Goal: Task Accomplishment & Management: Use online tool/utility

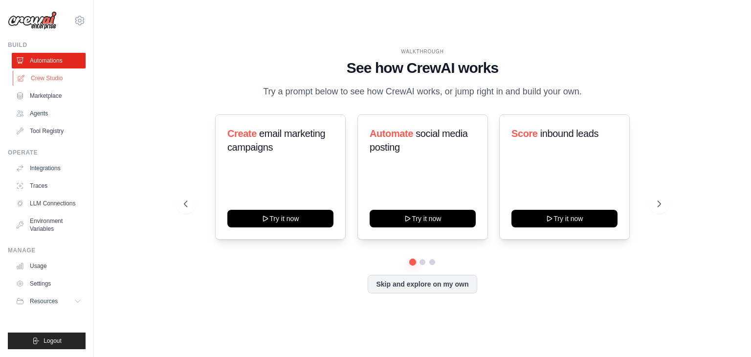
click at [57, 78] on link "Crew Studio" at bounding box center [50, 78] width 74 height 16
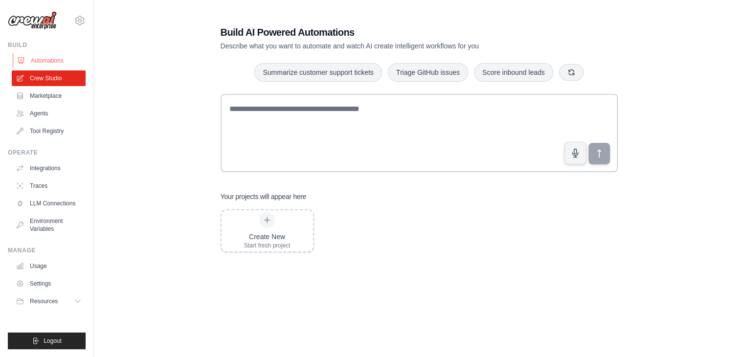
click at [52, 63] on link "Automations" at bounding box center [50, 61] width 74 height 16
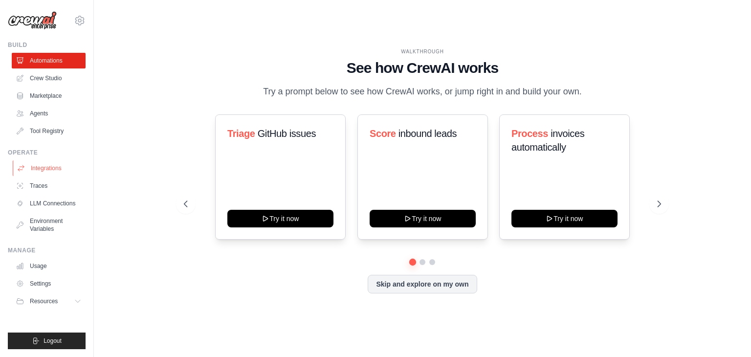
click at [46, 167] on link "Integrations" at bounding box center [50, 168] width 74 height 16
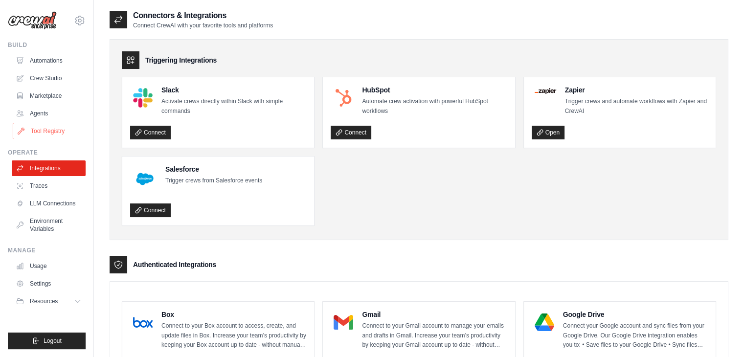
click at [58, 134] on link "Tool Registry" at bounding box center [50, 131] width 74 height 16
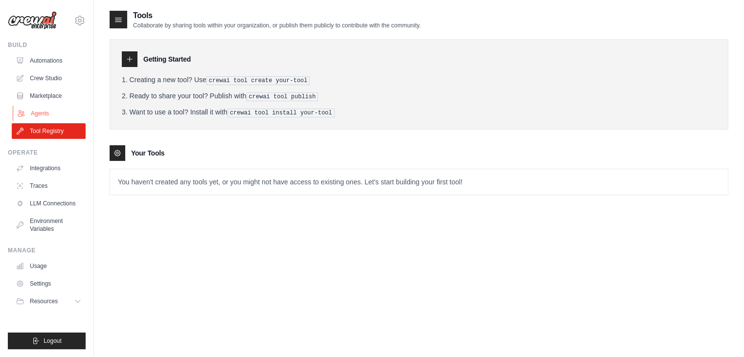
click at [46, 120] on link "Agents" at bounding box center [50, 114] width 74 height 16
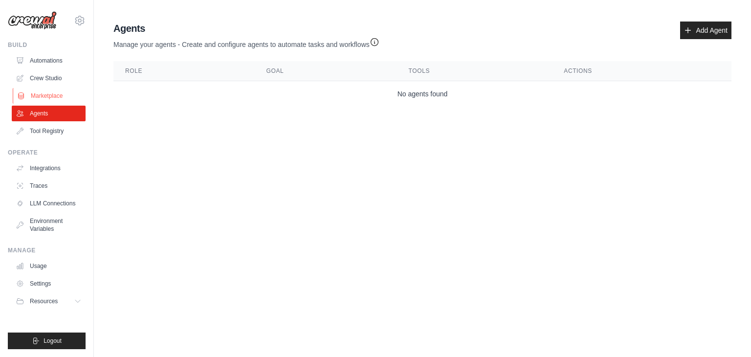
click at [47, 100] on link "Marketplace" at bounding box center [50, 96] width 74 height 16
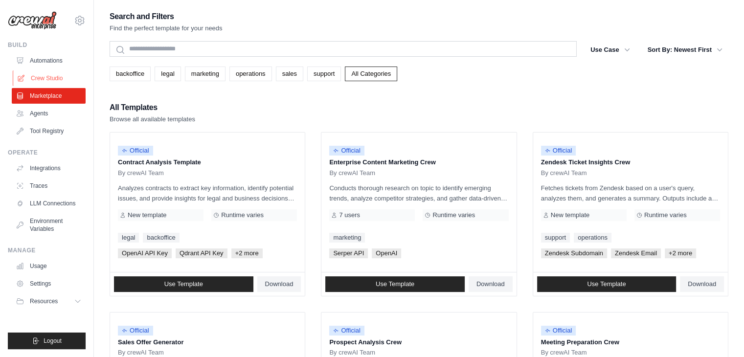
click at [47, 80] on link "Crew Studio" at bounding box center [50, 78] width 74 height 16
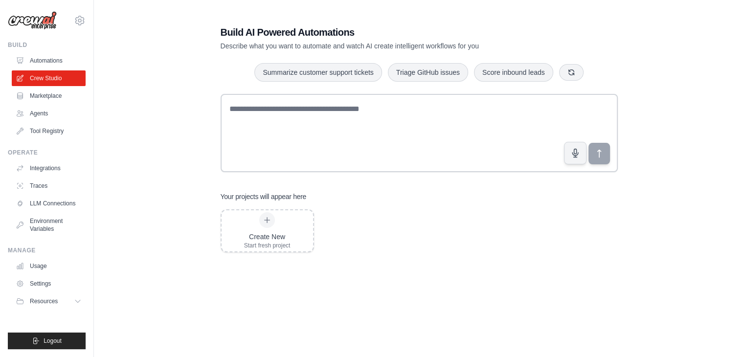
click at [47, 58] on link "Automations" at bounding box center [49, 61] width 74 height 16
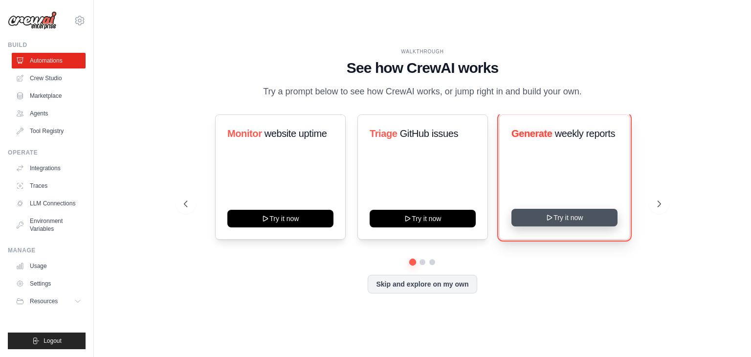
click at [598, 216] on button "Try it now" at bounding box center [565, 218] width 106 height 18
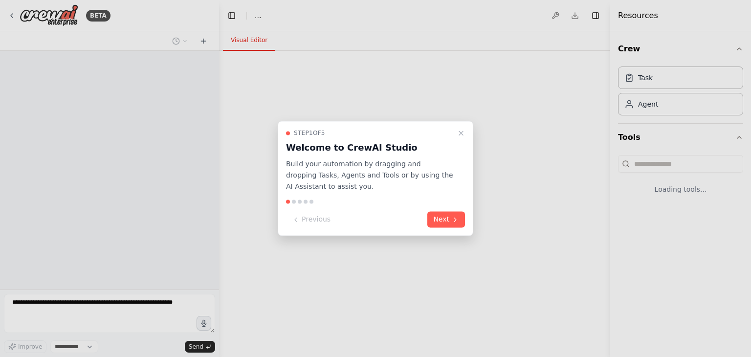
select select "****"
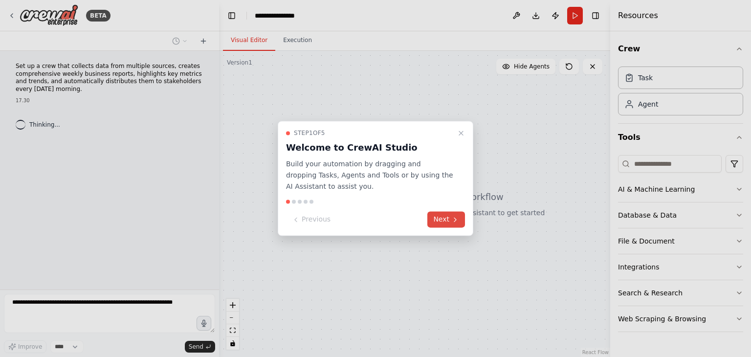
click at [438, 223] on button "Next" at bounding box center [447, 220] width 38 height 16
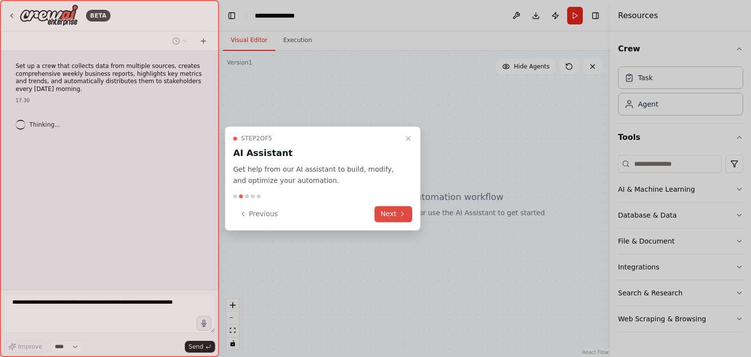
click at [403, 213] on icon at bounding box center [403, 214] width 8 height 8
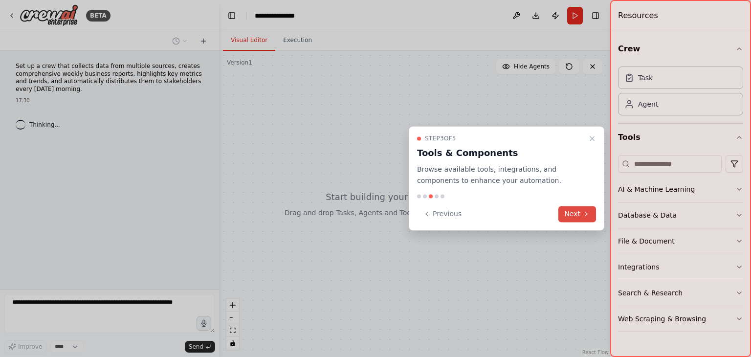
click at [573, 208] on button "Next" at bounding box center [578, 214] width 38 height 16
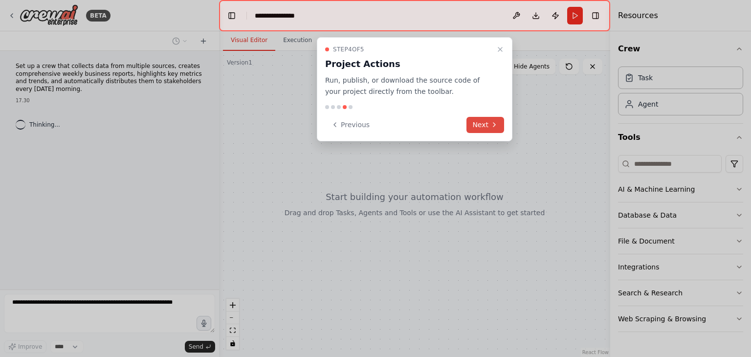
click at [479, 122] on button "Next" at bounding box center [486, 125] width 38 height 16
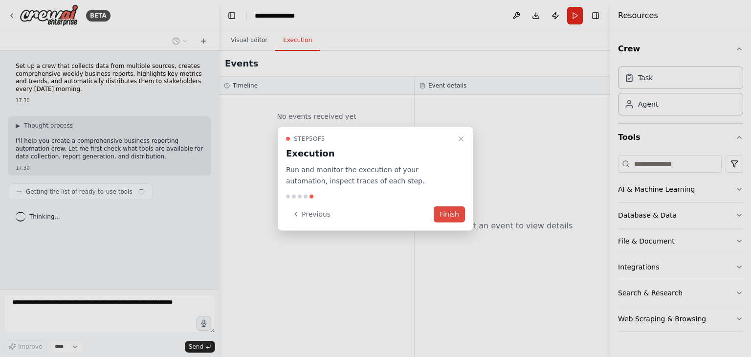
click at [456, 207] on button "Finish" at bounding box center [449, 214] width 31 height 16
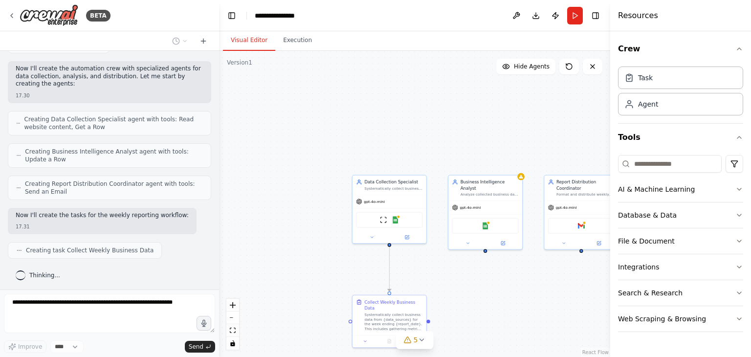
scroll to position [319, 0]
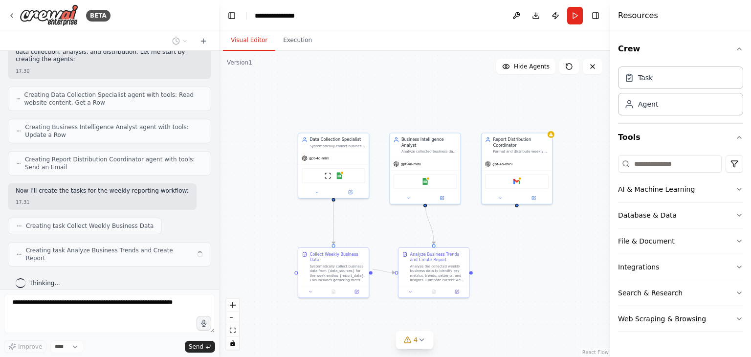
drag, startPoint x: 510, startPoint y: 289, endPoint x: 450, endPoint y: 241, distance: 76.9
click at [450, 241] on div ".deletable-edge-delete-btn { width: 20px; height: 20px; border: 0px solid #ffff…" at bounding box center [414, 204] width 391 height 306
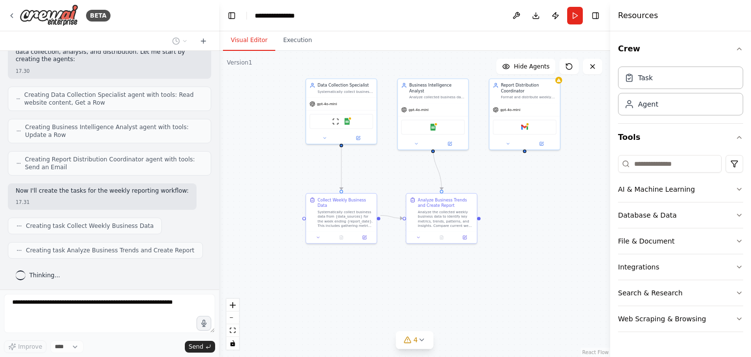
drag, startPoint x: 514, startPoint y: 252, endPoint x: 522, endPoint y: 198, distance: 54.4
click at [522, 198] on div ".deletable-edge-delete-btn { width: 20px; height: 20px; border: 0px solid #ffff…" at bounding box center [414, 204] width 391 height 306
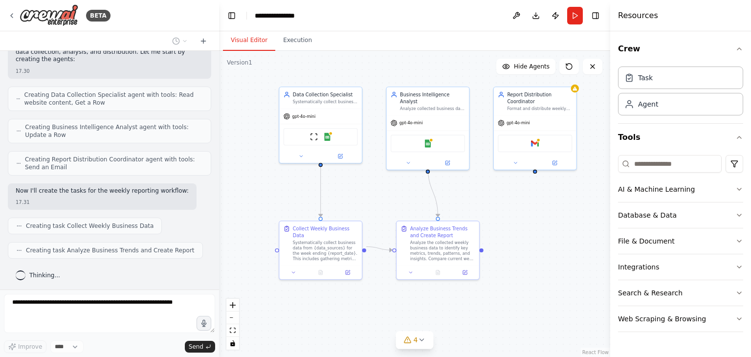
drag, startPoint x: 519, startPoint y: 192, endPoint x: 529, endPoint y: 225, distance: 34.0
click at [529, 225] on div ".deletable-edge-delete-btn { width: 20px; height: 20px; border: 0px solid #ffff…" at bounding box center [414, 204] width 391 height 306
click at [418, 340] on icon at bounding box center [422, 340] width 8 height 8
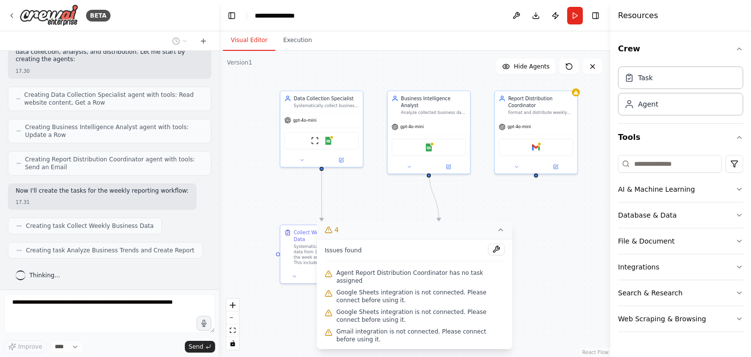
scroll to position [343, 0]
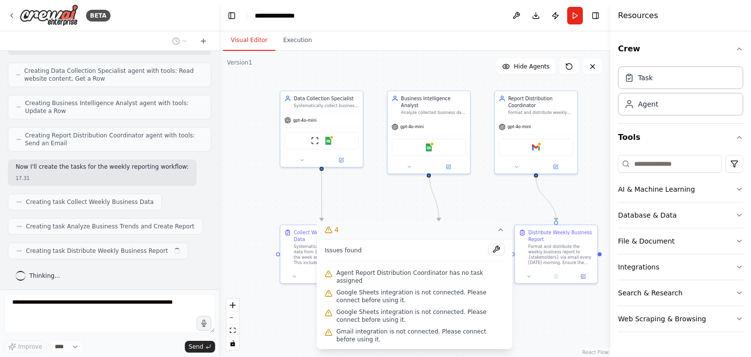
click at [545, 295] on div ".deletable-edge-delete-btn { width: 20px; height: 20px; border: 0px solid #ffff…" at bounding box center [414, 204] width 391 height 306
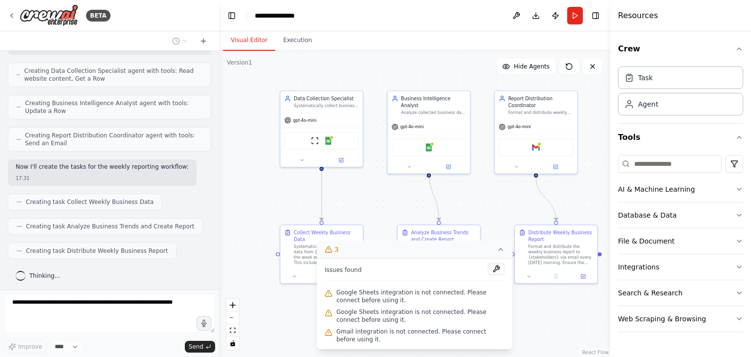
click at [501, 224] on div ".deletable-edge-delete-btn { width: 20px; height: 20px; border: 0px solid #ffff…" at bounding box center [414, 204] width 391 height 306
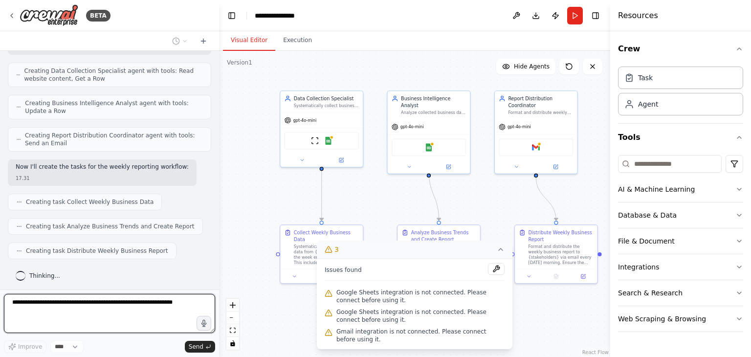
click at [499, 253] on icon at bounding box center [501, 250] width 8 height 8
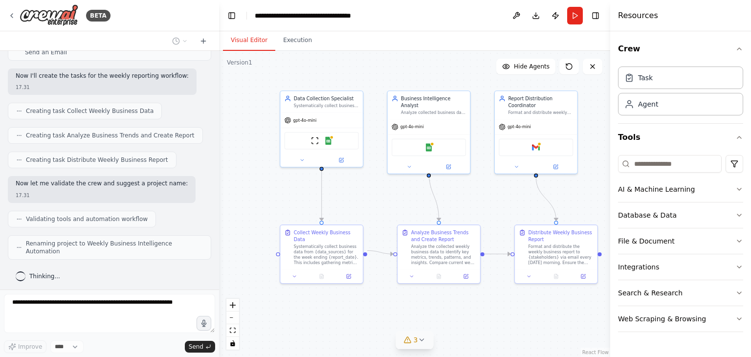
scroll to position [426, 0]
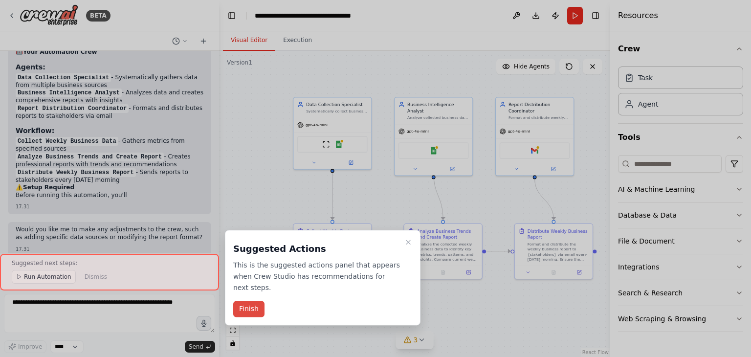
click at [262, 301] on button "Finish" at bounding box center [248, 309] width 31 height 16
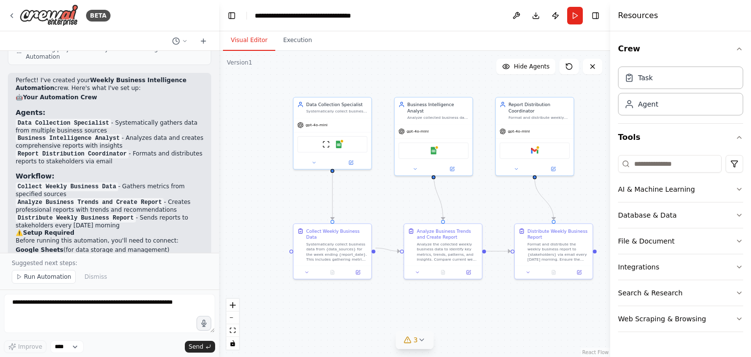
scroll to position [776, 0]
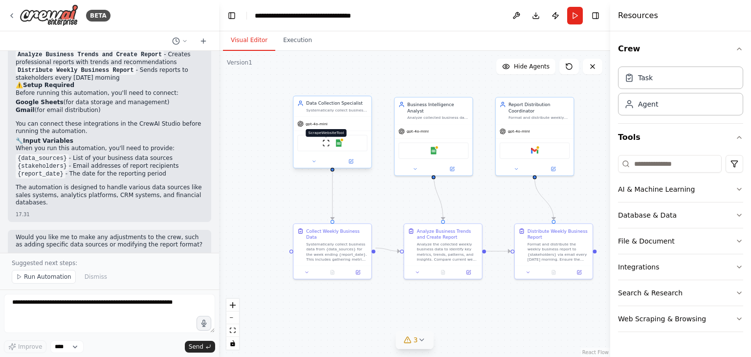
click at [327, 144] on img at bounding box center [326, 143] width 8 height 8
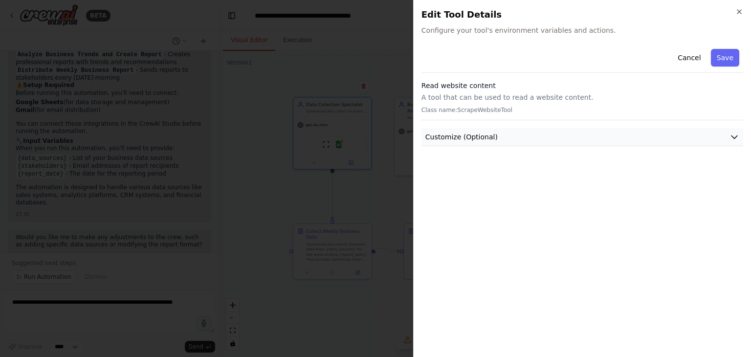
click at [487, 144] on button "Customize (Optional)" at bounding box center [583, 137] width 322 height 18
click at [485, 136] on span "Customize (Optional)" at bounding box center [462, 137] width 72 height 10
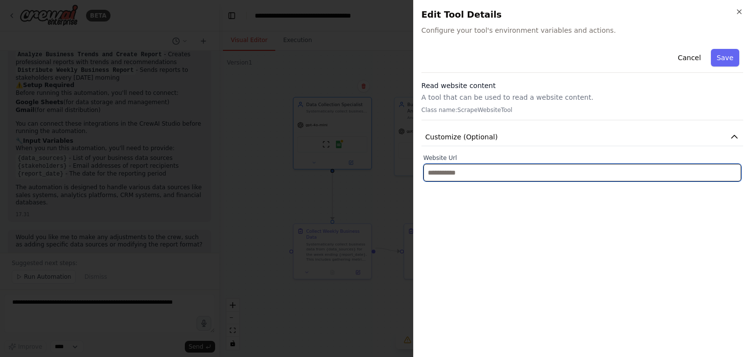
click at [465, 168] on input "text" at bounding box center [583, 173] width 318 height 18
type input "*****"
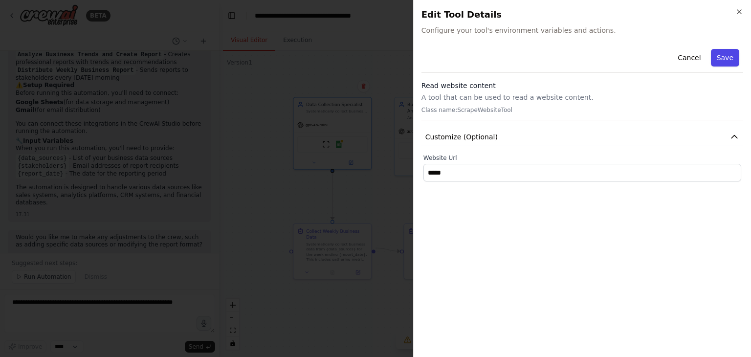
click at [728, 60] on button "Save" at bounding box center [725, 58] width 28 height 18
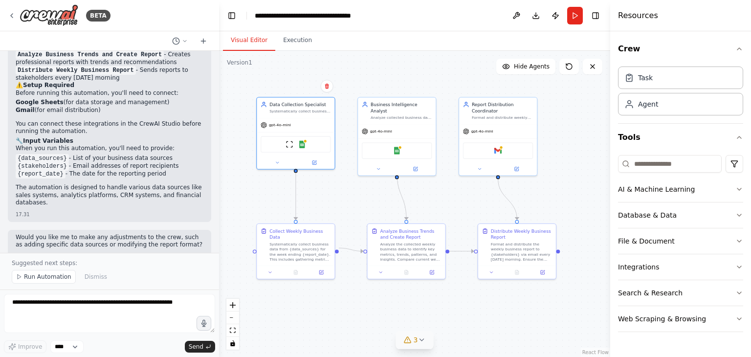
drag, startPoint x: 376, startPoint y: 192, endPoint x: 339, endPoint y: 192, distance: 36.7
click at [339, 192] on div ".deletable-edge-delete-btn { width: 20px; height: 20px; border: 0px solid #ffff…" at bounding box center [414, 204] width 391 height 306
click at [307, 288] on div ".deletable-edge-delete-btn { width: 20px; height: 20px; border: 0px solid #ffff…" at bounding box center [414, 204] width 391 height 306
click at [424, 345] on button "3" at bounding box center [415, 340] width 38 height 18
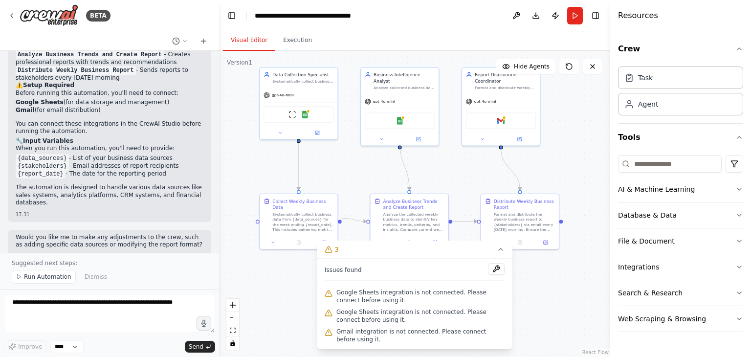
drag, startPoint x: 351, startPoint y: 203, endPoint x: 348, endPoint y: 169, distance: 33.8
click at [348, 169] on div ".deletable-edge-delete-btn { width: 20px; height: 20px; border: 0px solid #ffff…" at bounding box center [414, 204] width 391 height 306
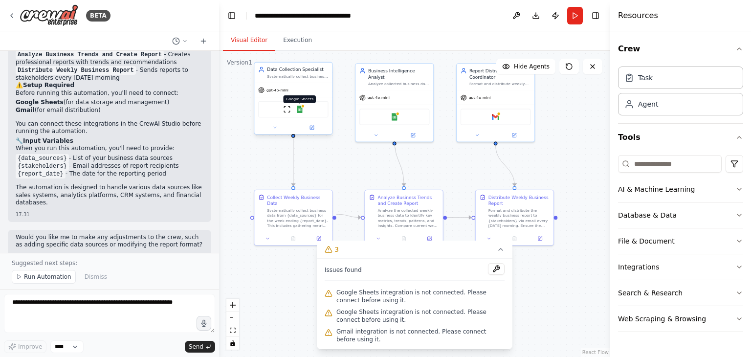
click at [301, 106] on div at bounding box center [303, 106] width 4 height 4
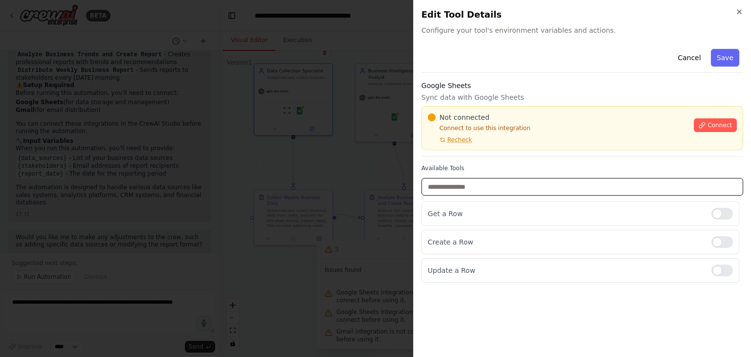
click at [454, 182] on input "text" at bounding box center [583, 187] width 322 height 18
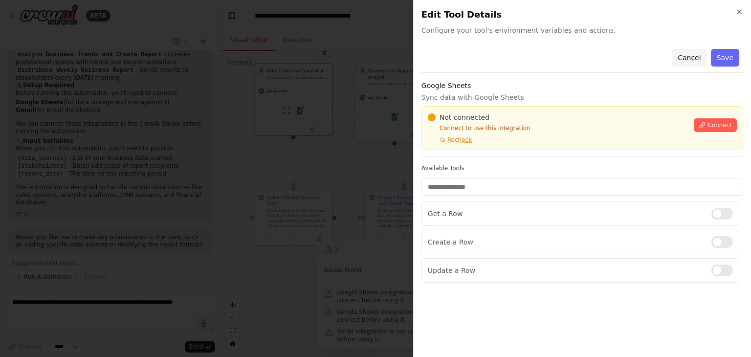
click at [690, 55] on button "Cancel" at bounding box center [689, 58] width 35 height 18
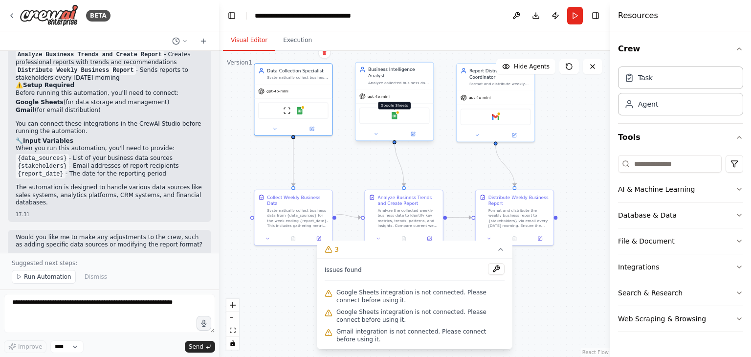
click at [395, 112] on img at bounding box center [395, 116] width 8 height 8
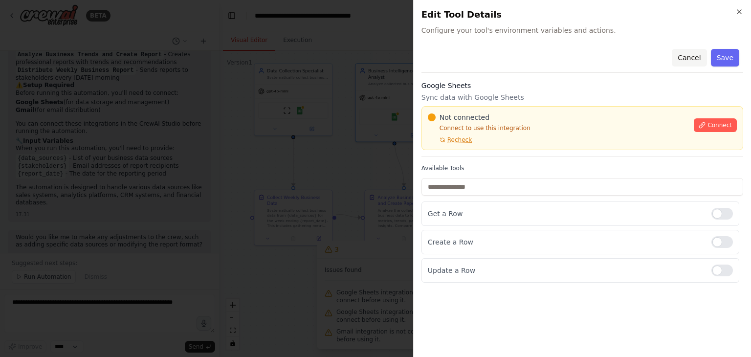
click at [693, 59] on button "Cancel" at bounding box center [689, 58] width 35 height 18
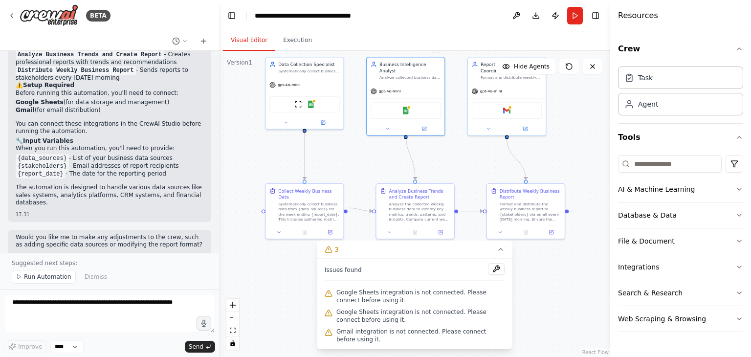
drag, startPoint x: 555, startPoint y: 147, endPoint x: 567, endPoint y: 139, distance: 13.8
click at [567, 139] on div ".deletable-edge-delete-btn { width: 20px; height: 20px; border: 0px solid #ffff…" at bounding box center [414, 204] width 391 height 306
click at [500, 253] on icon at bounding box center [501, 250] width 8 height 8
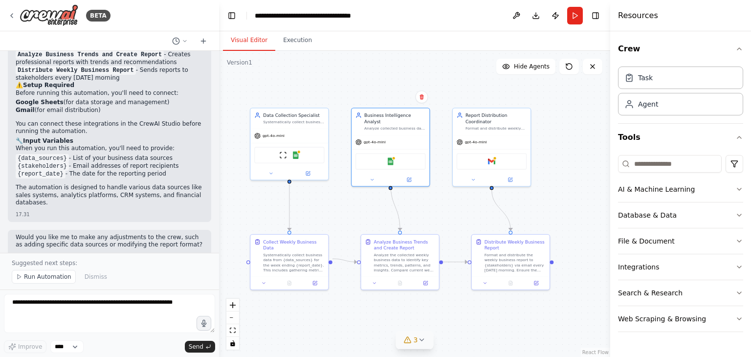
drag, startPoint x: 454, startPoint y: 273, endPoint x: 477, endPoint y: 325, distance: 56.5
click at [477, 325] on div ".deletable-edge-delete-btn { width: 20px; height: 20px; border: 0px solid #ffff…" at bounding box center [414, 204] width 391 height 306
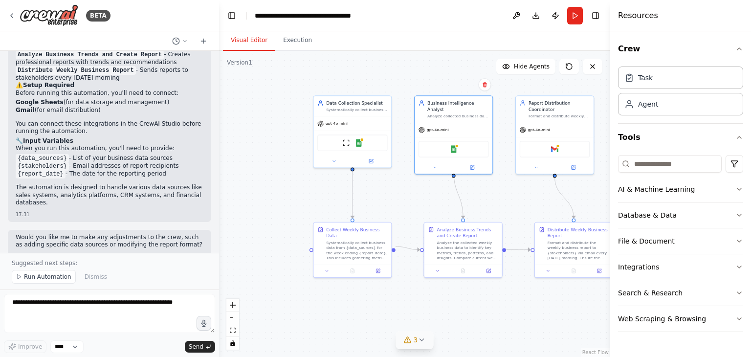
drag, startPoint x: 493, startPoint y: 203, endPoint x: 513, endPoint y: 190, distance: 23.9
click at [513, 190] on div ".deletable-edge-delete-btn { width: 20px; height: 20px; border: 0px solid #ffff…" at bounding box center [414, 204] width 391 height 306
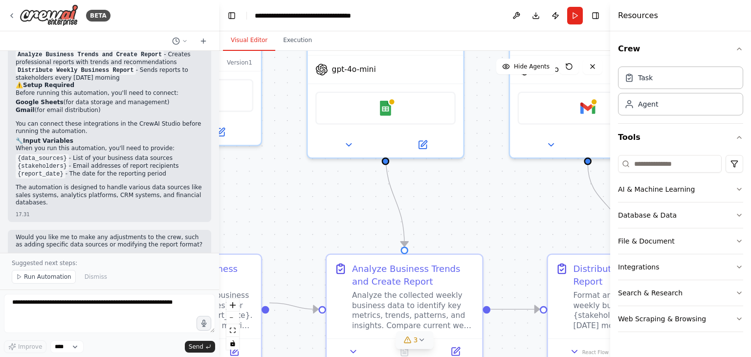
click at [469, 202] on div ".deletable-edge-delete-btn { width: 20px; height: 20px; border: 0px solid #ffff…" at bounding box center [414, 204] width 391 height 306
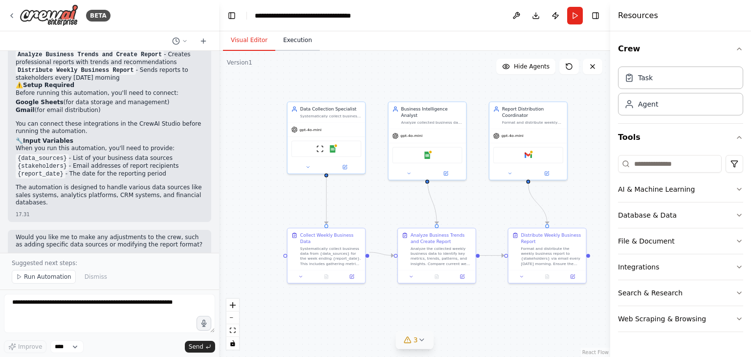
click at [290, 47] on button "Execution" at bounding box center [297, 40] width 45 height 21
click at [254, 41] on button "Visual Editor" at bounding box center [249, 40] width 52 height 21
click at [656, 194] on button "AI & Machine Learning" at bounding box center [680, 189] width 125 height 25
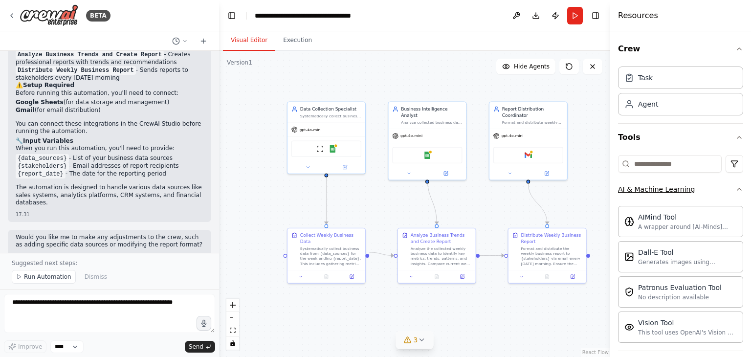
scroll to position [56, 0]
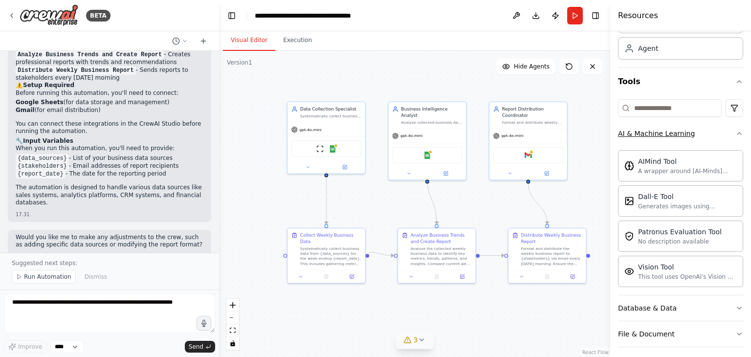
click at [736, 134] on icon "button" at bounding box center [740, 134] width 8 height 8
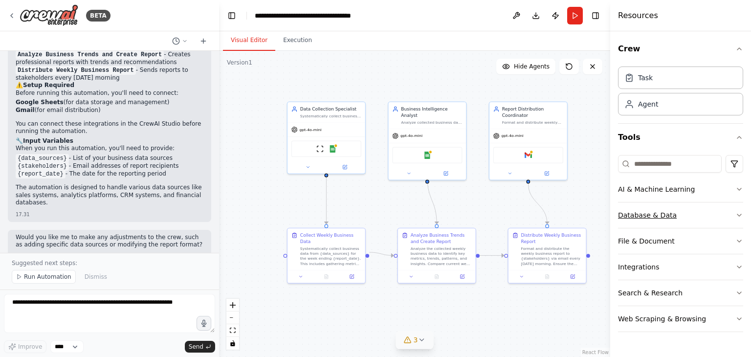
click at [726, 223] on button "Database & Data" at bounding box center [680, 215] width 125 height 25
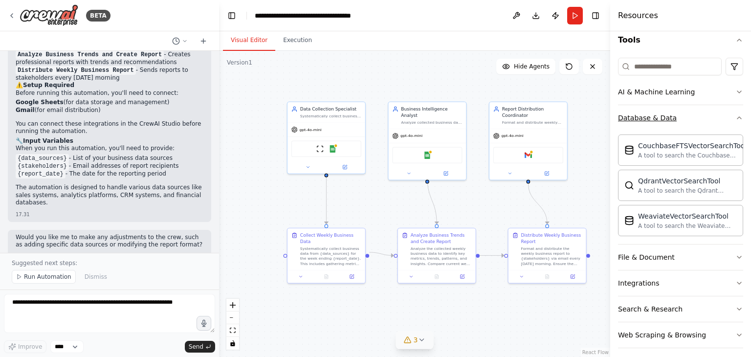
scroll to position [100, 0]
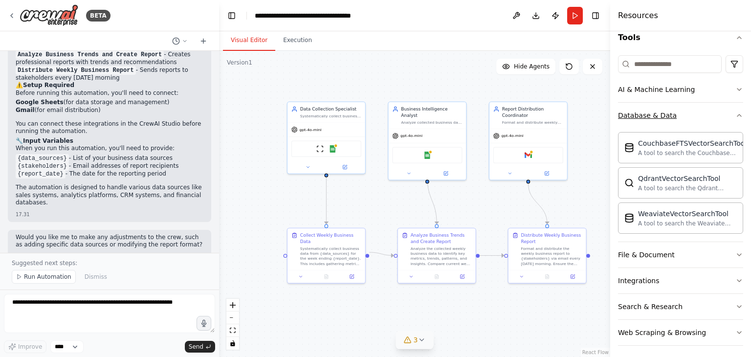
click at [736, 116] on icon "button" at bounding box center [740, 116] width 8 height 8
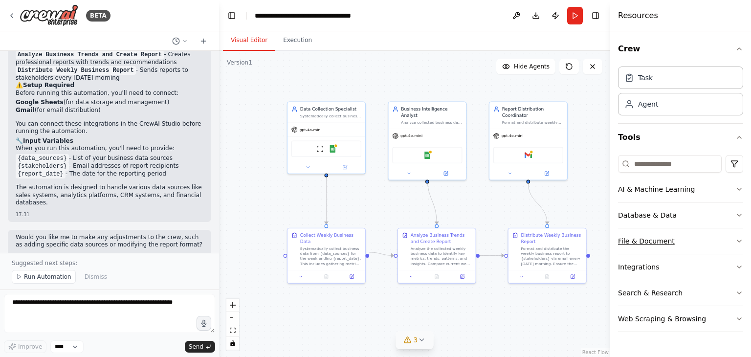
click at [735, 241] on button "File & Document" at bounding box center [680, 240] width 125 height 25
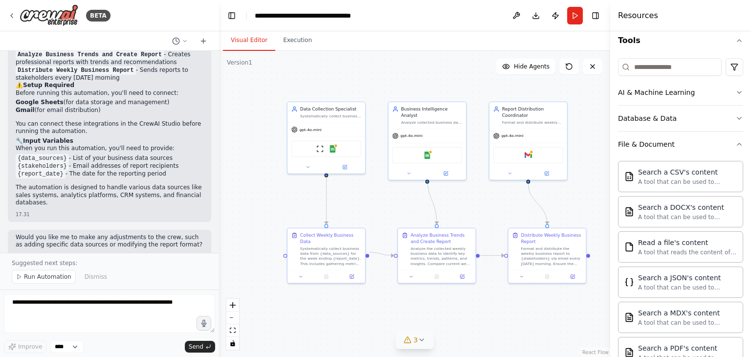
scroll to position [134, 0]
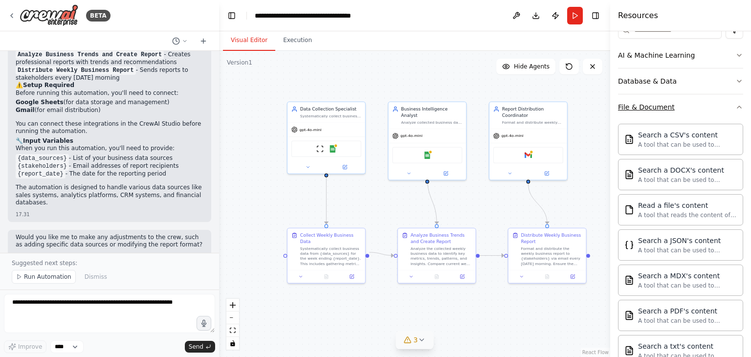
click at [736, 103] on icon "button" at bounding box center [740, 107] width 8 height 8
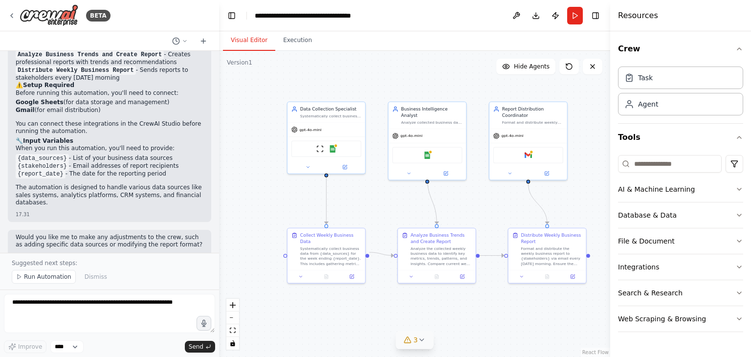
scroll to position [0, 0]
click at [698, 265] on button "Integrations" at bounding box center [680, 266] width 125 height 25
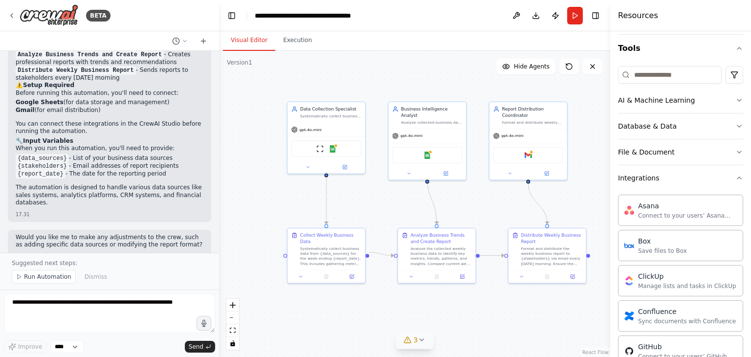
scroll to position [88, 0]
click at [736, 178] on icon "button" at bounding box center [740, 179] width 8 height 8
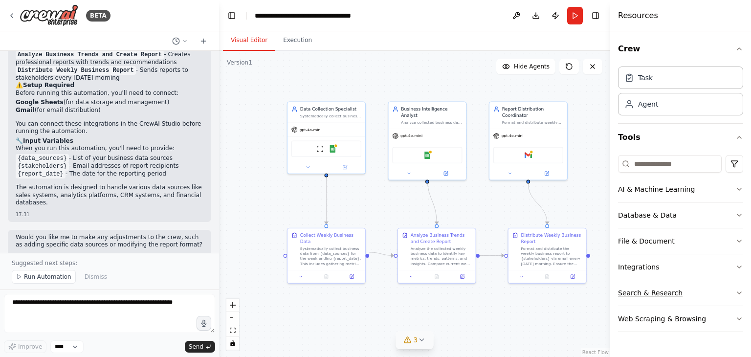
click at [736, 295] on icon "button" at bounding box center [740, 293] width 8 height 8
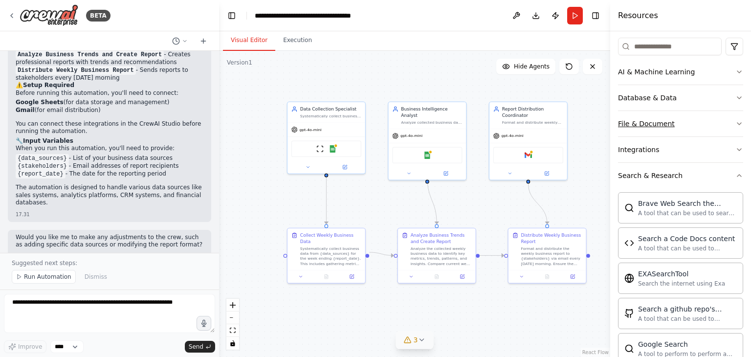
scroll to position [115, 0]
click at [736, 177] on icon "button" at bounding box center [740, 178] width 8 height 8
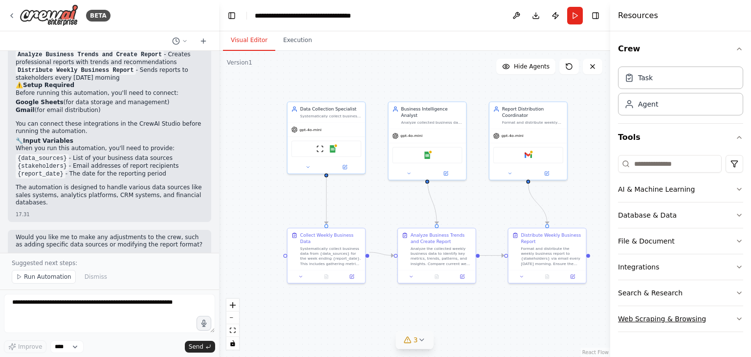
click at [711, 317] on button "Web Scraping & Browsing" at bounding box center [680, 318] width 125 height 25
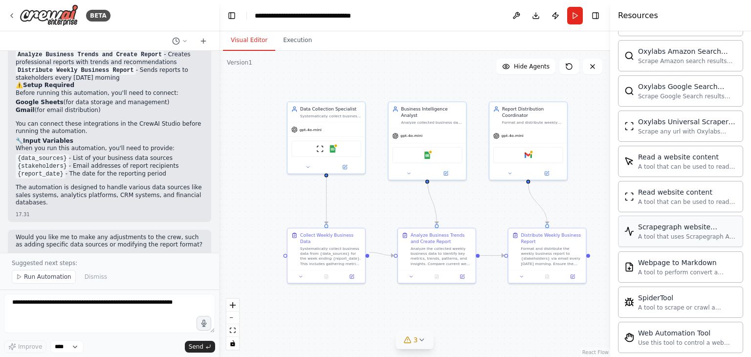
scroll to position [523, 0]
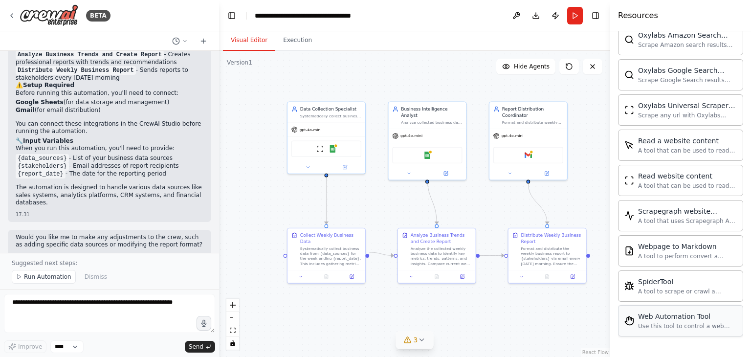
click at [687, 327] on div "Web Automation Tool Use this tool to control a web browser and interact with we…" at bounding box center [680, 320] width 125 height 31
click at [663, 322] on div "Use this tool to control a web browser and interact with websites using natural…" at bounding box center [687, 326] width 99 height 8
click at [341, 151] on div "ScrapeWebsiteTool Google Sheets StagehandTool" at bounding box center [327, 147] width 70 height 17
click at [346, 165] on icon at bounding box center [344, 165] width 5 height 5
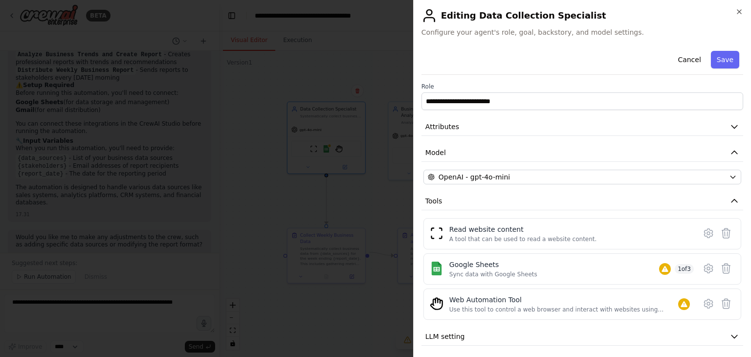
scroll to position [29, 0]
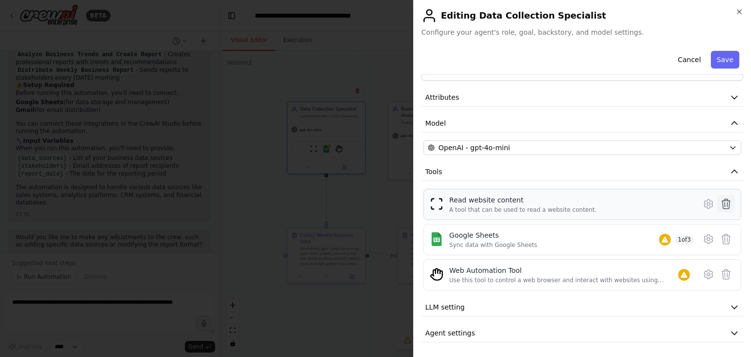
click at [721, 200] on icon at bounding box center [727, 204] width 12 height 12
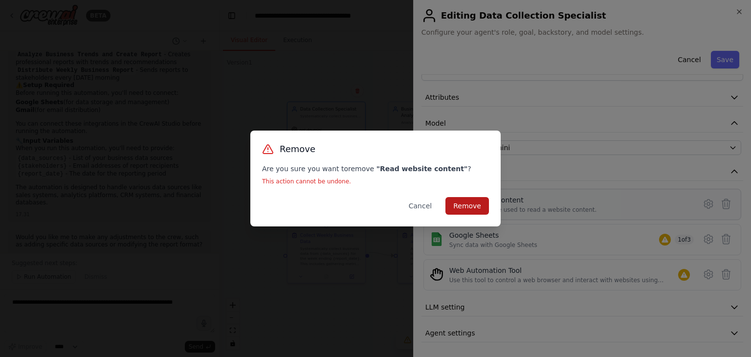
click at [472, 203] on button "Remove" at bounding box center [468, 206] width 44 height 18
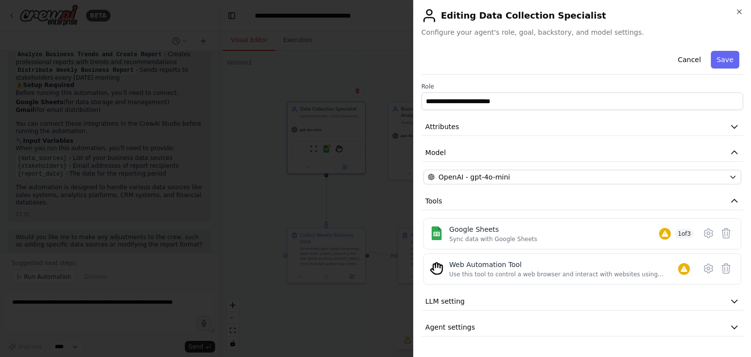
scroll to position [0, 0]
click at [740, 6] on div "**********" at bounding box center [582, 178] width 338 height 357
click at [739, 13] on icon "button" at bounding box center [740, 12] width 8 height 8
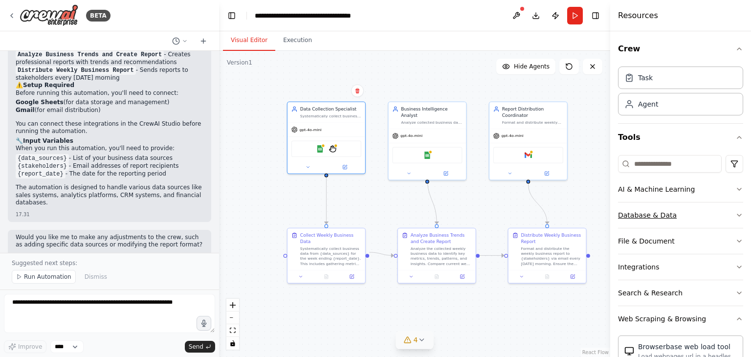
click at [675, 222] on button "Database & Data" at bounding box center [680, 215] width 125 height 25
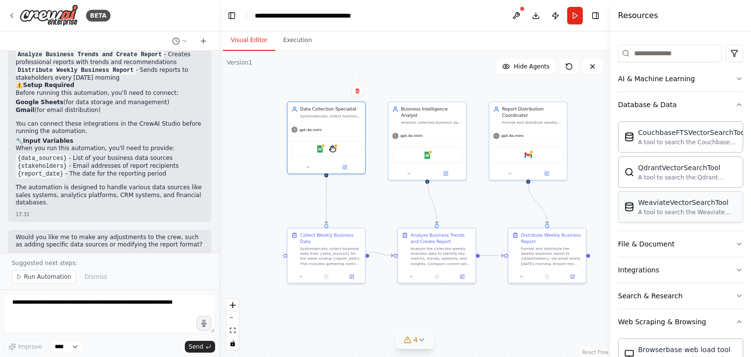
scroll to position [128, 0]
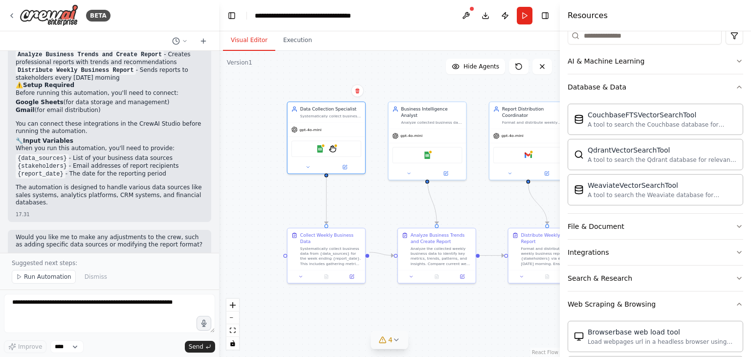
drag, startPoint x: 611, startPoint y: 194, endPoint x: 560, endPoint y: 191, distance: 50.9
click at [560, 191] on div at bounding box center [562, 178] width 4 height 357
click at [678, 224] on button "File & Document" at bounding box center [656, 226] width 176 height 25
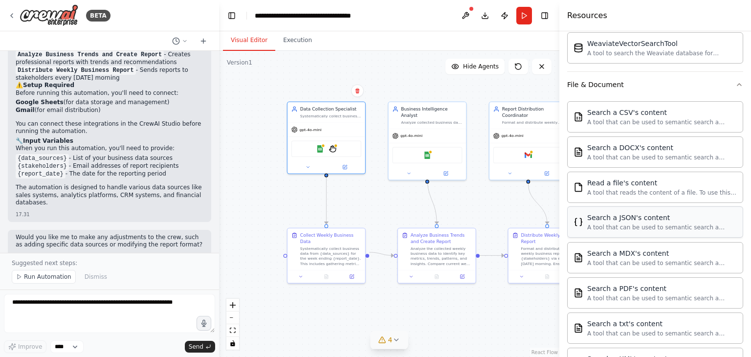
scroll to position [270, 0]
click at [736, 85] on icon "button" at bounding box center [740, 85] width 8 height 8
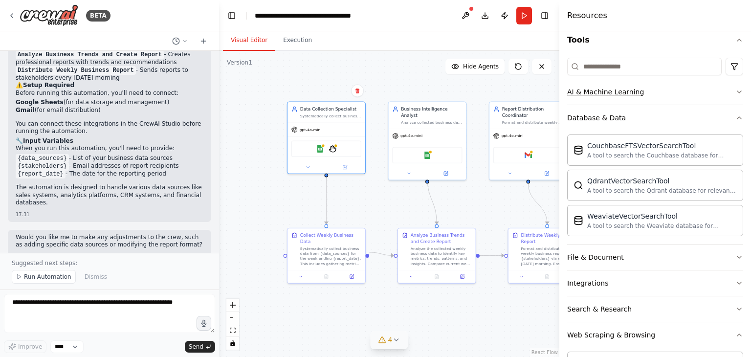
scroll to position [98, 0]
click at [736, 119] on icon "button" at bounding box center [740, 118] width 8 height 8
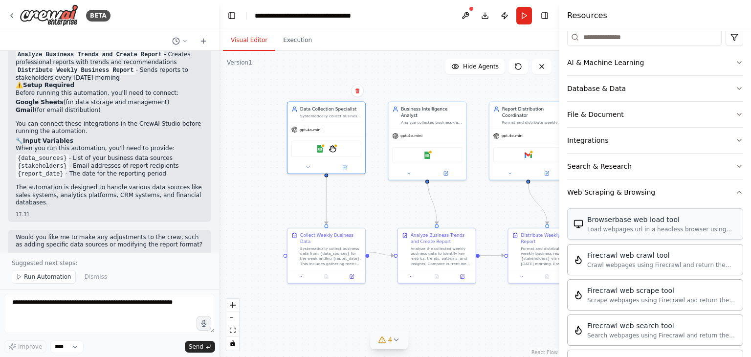
scroll to position [127, 0]
click at [325, 92] on div ".deletable-edge-delete-btn { width: 20px; height: 20px; border: 0px solid #ffff…" at bounding box center [389, 204] width 341 height 306
drag, startPoint x: 332, startPoint y: 81, endPoint x: 260, endPoint y: 96, distance: 73.1
click at [260, 91] on div ".deletable-edge-delete-btn { width: 20px; height: 20px; border: 0px solid #ffff…" at bounding box center [389, 204] width 341 height 306
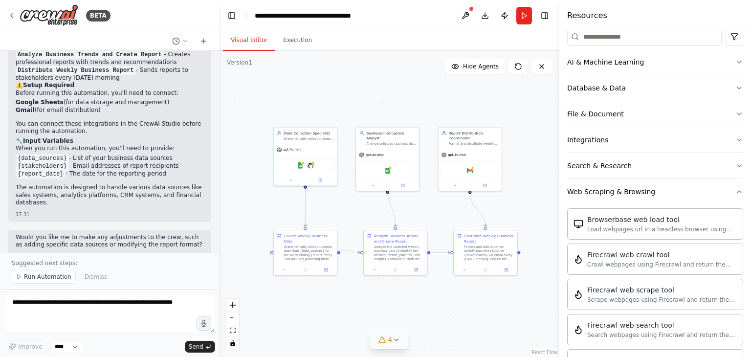
drag, startPoint x: 321, startPoint y: 52, endPoint x: 318, endPoint y: 80, distance: 28.1
click at [318, 80] on div ".deletable-edge-delete-btn { width: 20px; height: 20px; border: 0px solid #ffff…" at bounding box center [389, 204] width 341 height 306
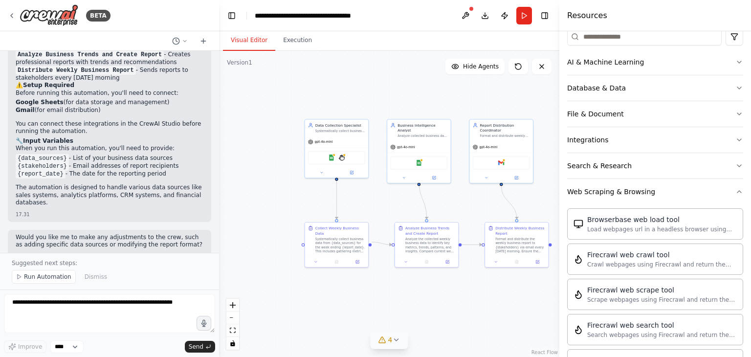
drag, startPoint x: 318, startPoint y: 80, endPoint x: 343, endPoint y: 71, distance: 27.5
click at [343, 71] on div ".deletable-edge-delete-btn { width: 20px; height: 20px; border: 0px solid #ffff…" at bounding box center [389, 204] width 341 height 306
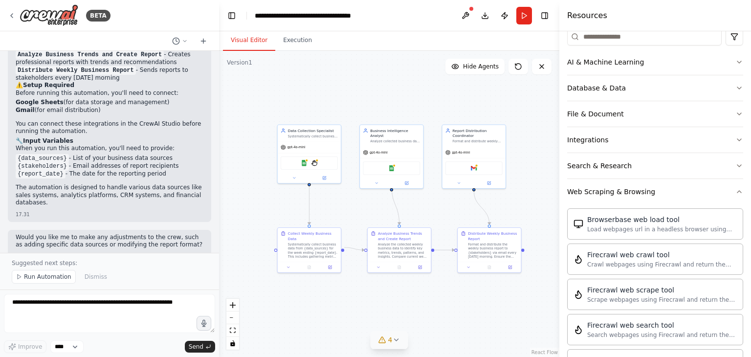
drag, startPoint x: 282, startPoint y: 89, endPoint x: 253, endPoint y: 94, distance: 28.9
click at [253, 94] on div ".deletable-edge-delete-btn { width: 20px; height: 20px; border: 0px solid #ffff…" at bounding box center [389, 204] width 341 height 306
click at [542, 66] on icon at bounding box center [542, 67] width 8 height 8
click at [517, 146] on div ".deletable-edge-delete-btn { width: 20px; height: 20px; border: 0px solid #ffff…" at bounding box center [389, 204] width 341 height 306
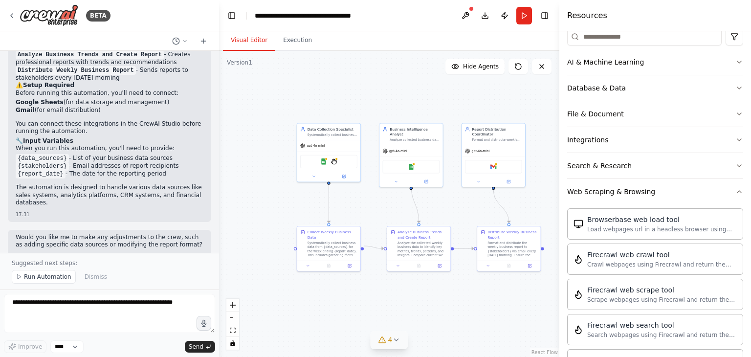
drag, startPoint x: 428, startPoint y: 99, endPoint x: 434, endPoint y: 95, distance: 8.1
click at [434, 95] on div ".deletable-edge-delete-btn { width: 20px; height: 20px; border: 0px solid #ffff…" at bounding box center [389, 204] width 341 height 306
drag, startPoint x: 402, startPoint y: 92, endPoint x: 415, endPoint y: 91, distance: 12.8
click at [415, 91] on div ".deletable-edge-delete-btn { width: 20px; height: 20px; border: 0px solid #ffff…" at bounding box center [389, 204] width 341 height 306
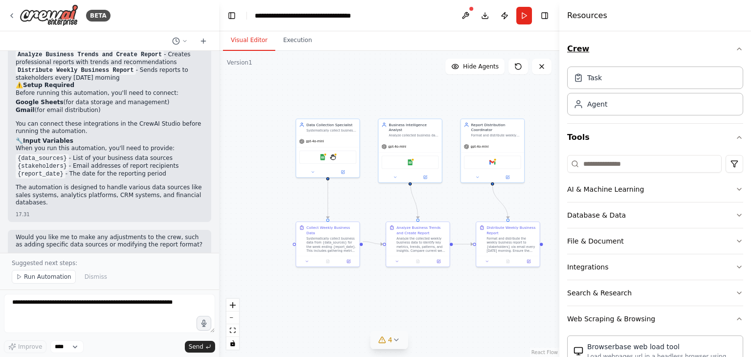
click at [736, 47] on icon "button" at bounding box center [740, 49] width 8 height 8
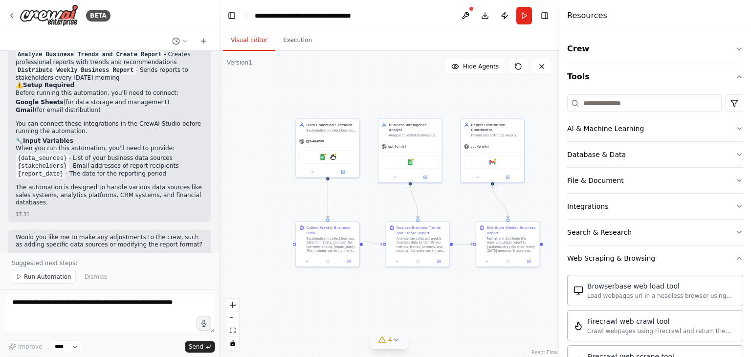
click at [736, 76] on icon "button" at bounding box center [740, 77] width 8 height 8
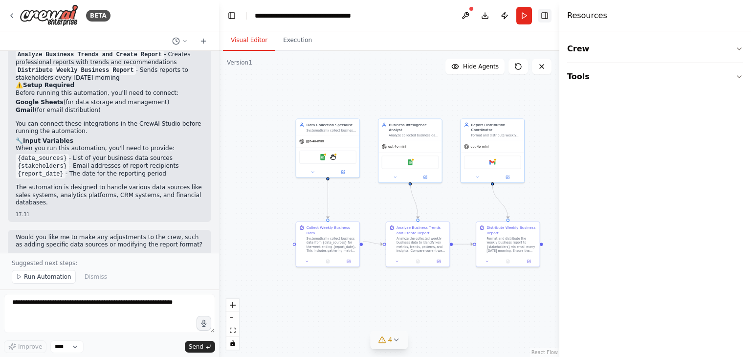
click at [546, 20] on button "Toggle Right Sidebar" at bounding box center [545, 16] width 14 height 14
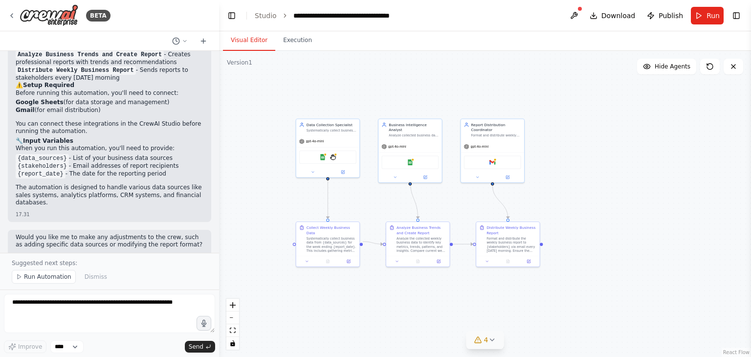
click at [597, 128] on div ".deletable-edge-delete-btn { width: 20px; height: 20px; border: 0px solid #ffff…" at bounding box center [485, 204] width 532 height 306
click at [571, 12] on button at bounding box center [575, 16] width 16 height 18
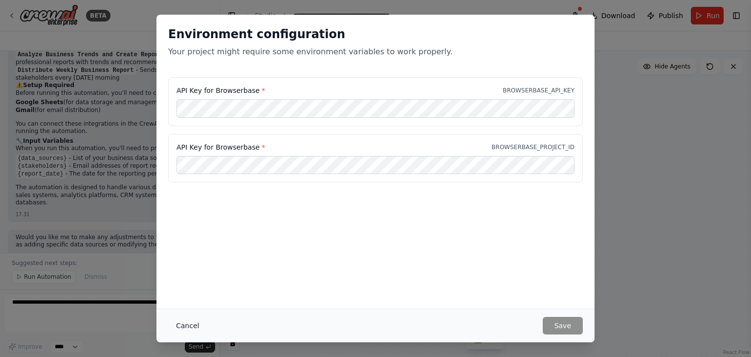
click at [186, 321] on button "Cancel" at bounding box center [187, 326] width 39 height 18
